Goal: Task Accomplishment & Management: Manage account settings

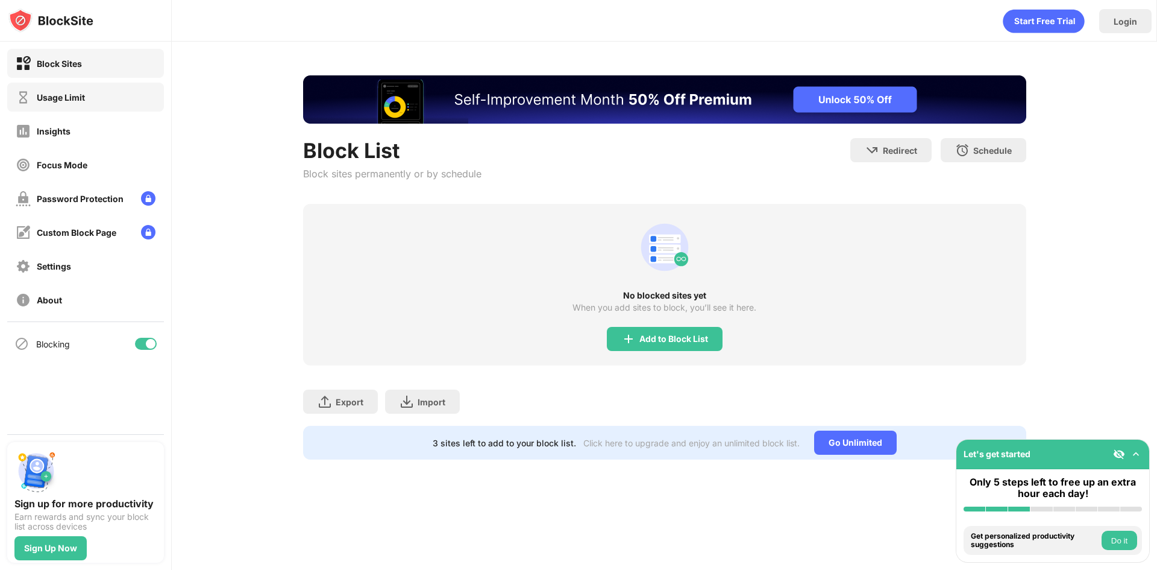
click at [84, 87] on div "Usage Limit" at bounding box center [85, 97] width 157 height 29
